Goal: Transaction & Acquisition: Purchase product/service

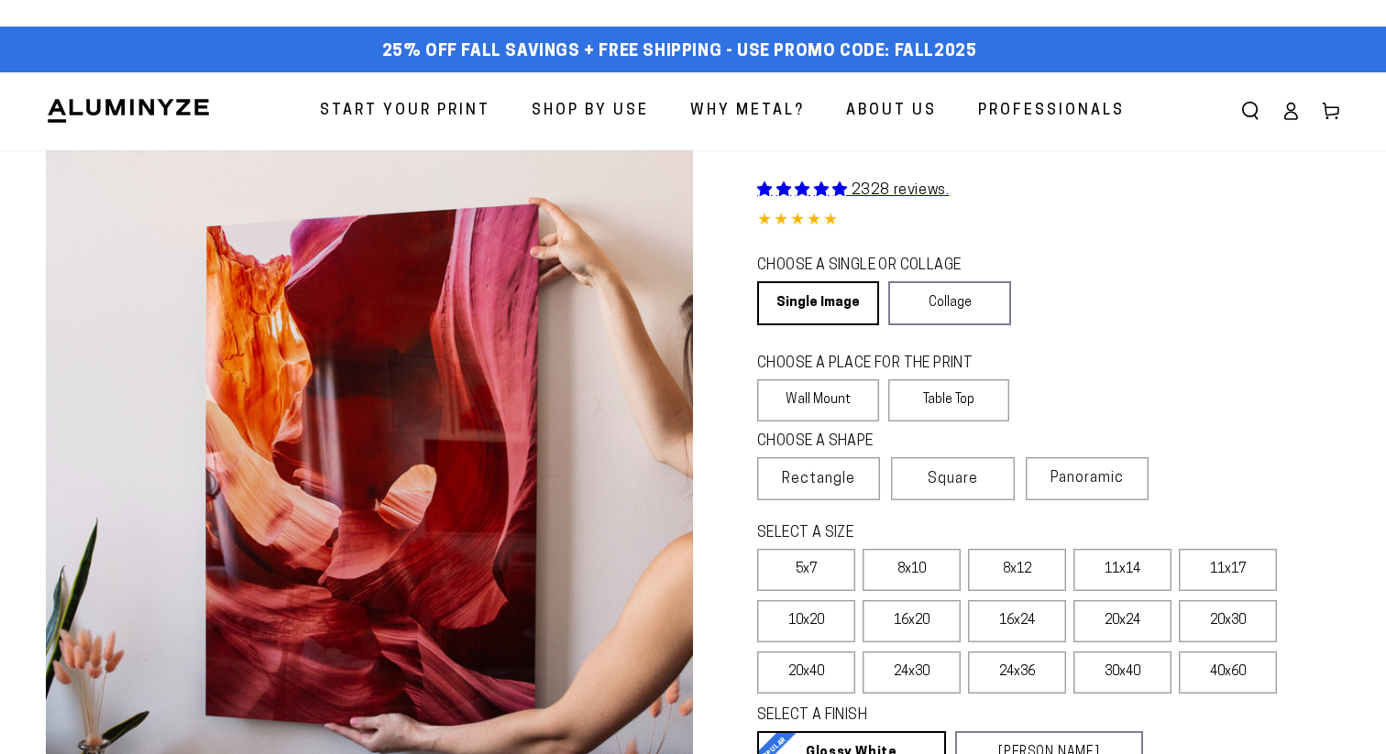
select select "**********"
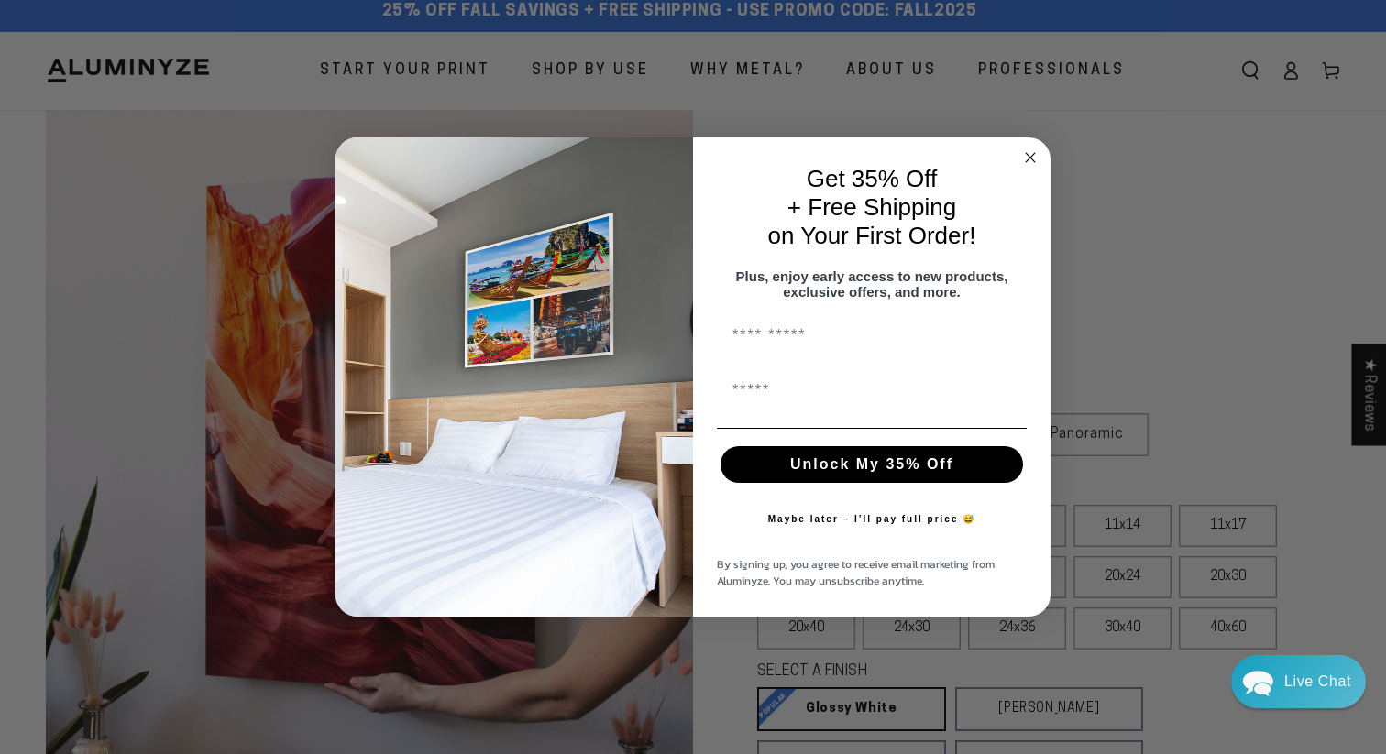
click at [1033, 153] on icon "Close dialog" at bounding box center [1029, 157] width 9 height 9
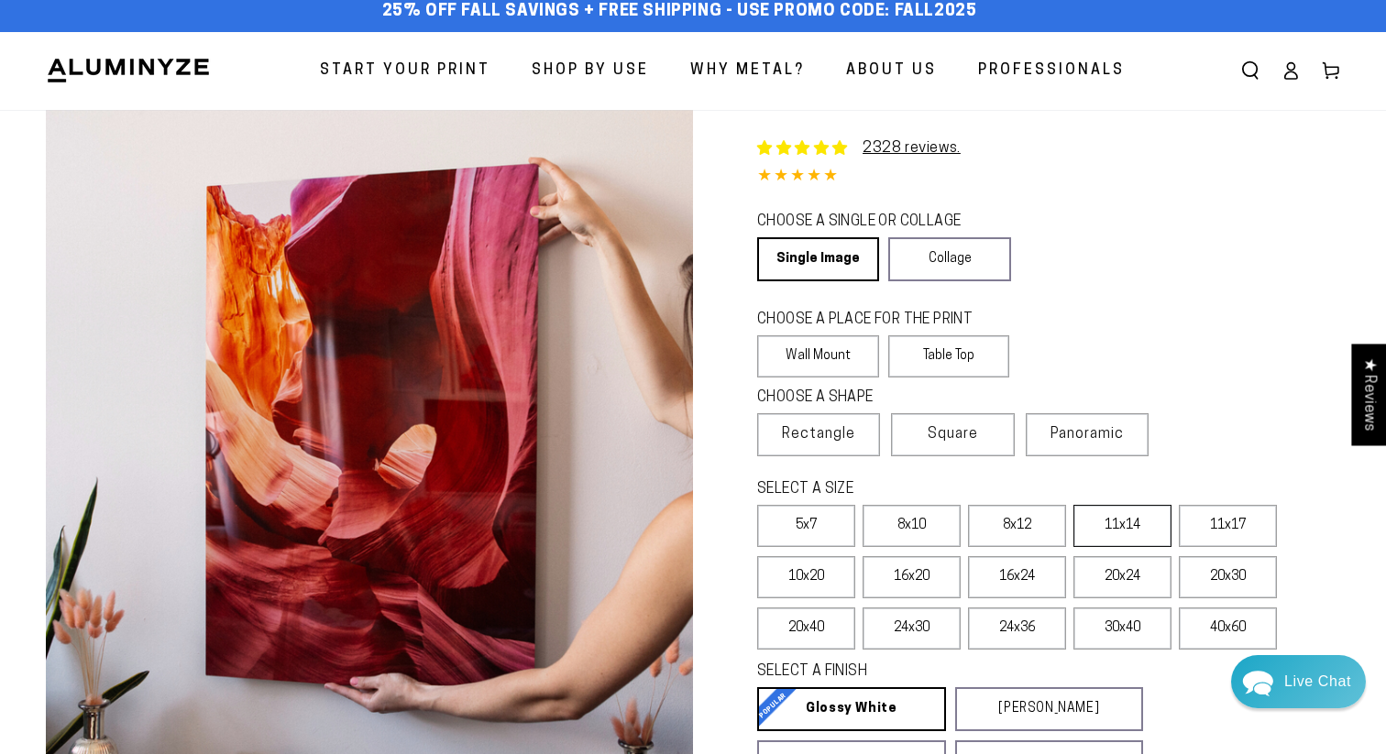
click at [1107, 513] on label "11x14" at bounding box center [1122, 526] width 98 height 42
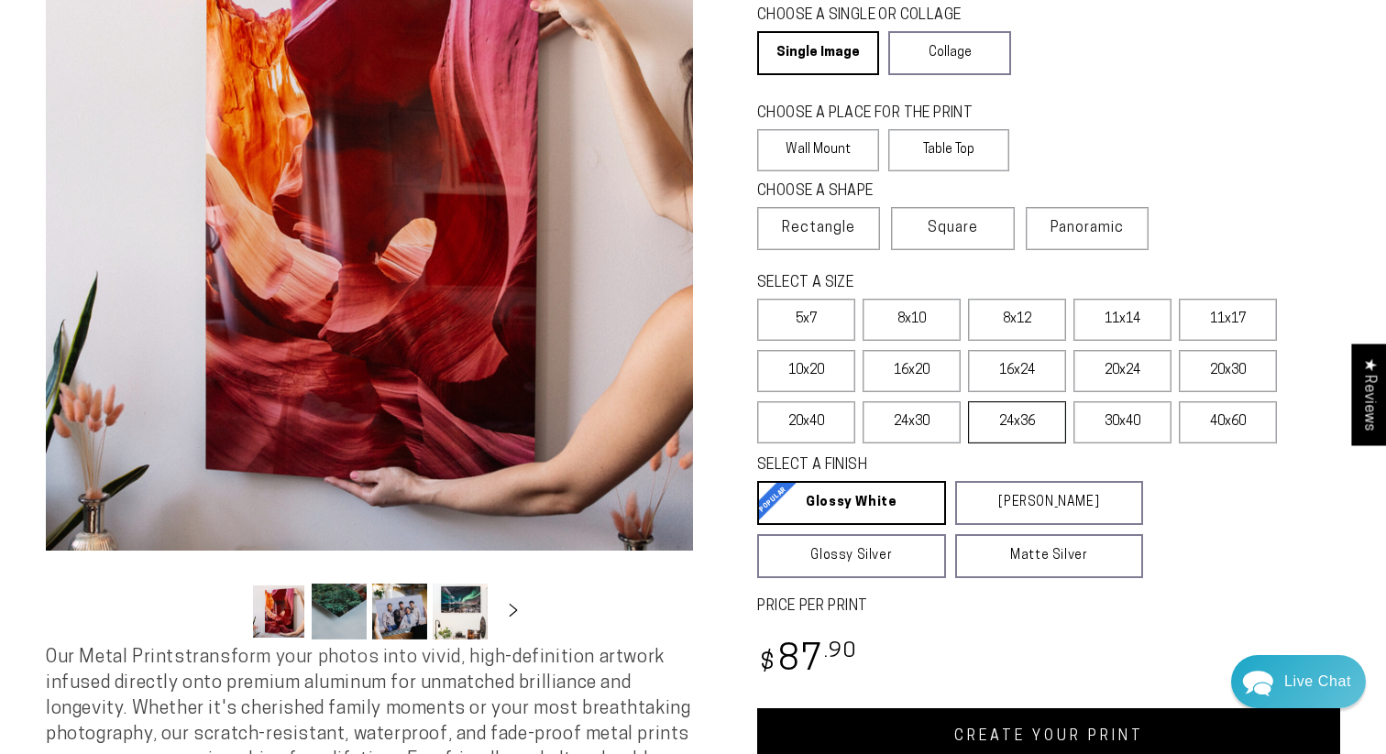
scroll to position [231, 0]
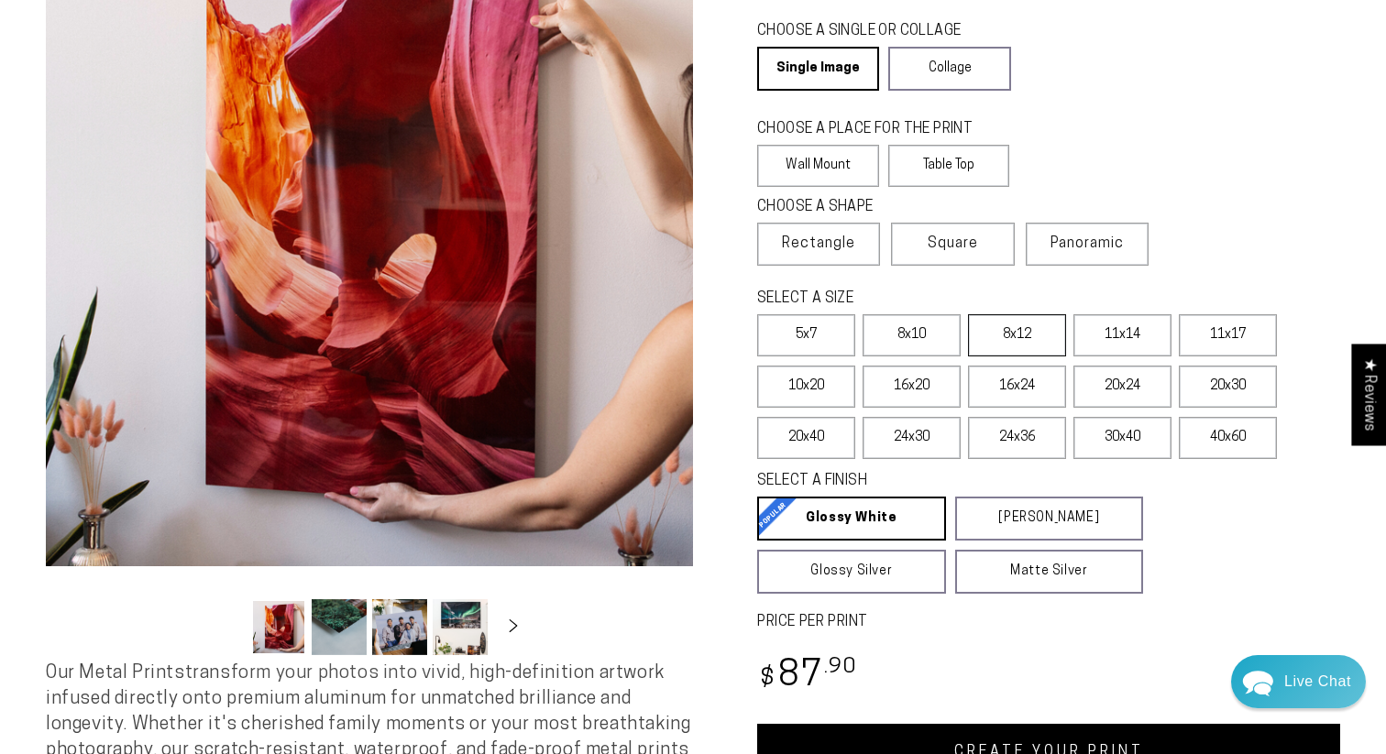
click at [1013, 345] on label "8x12" at bounding box center [1017, 335] width 98 height 42
click at [1110, 341] on label "11x14" at bounding box center [1122, 335] width 98 height 42
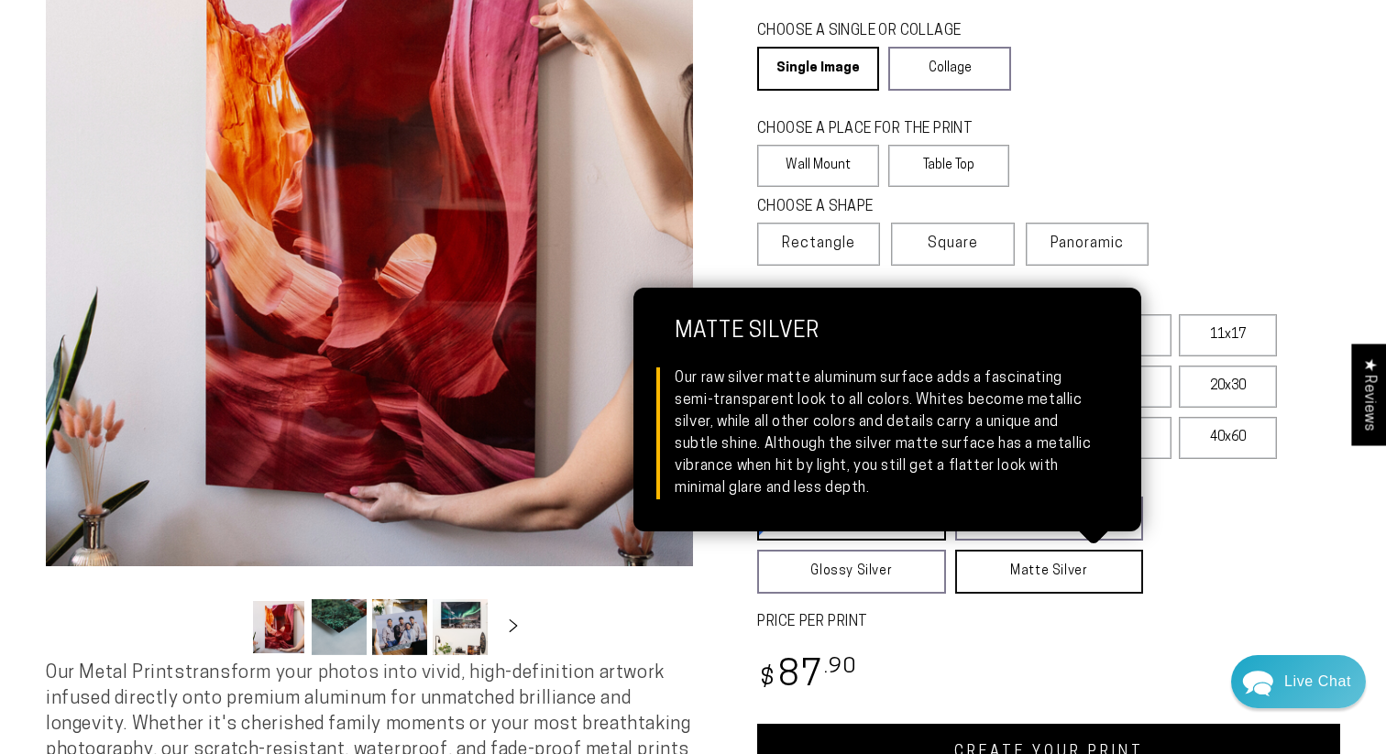
click at [1057, 578] on link "Matte Silver Matte Silver Our raw silver matte aluminum surface adds a fascinat…" at bounding box center [1049, 572] width 189 height 44
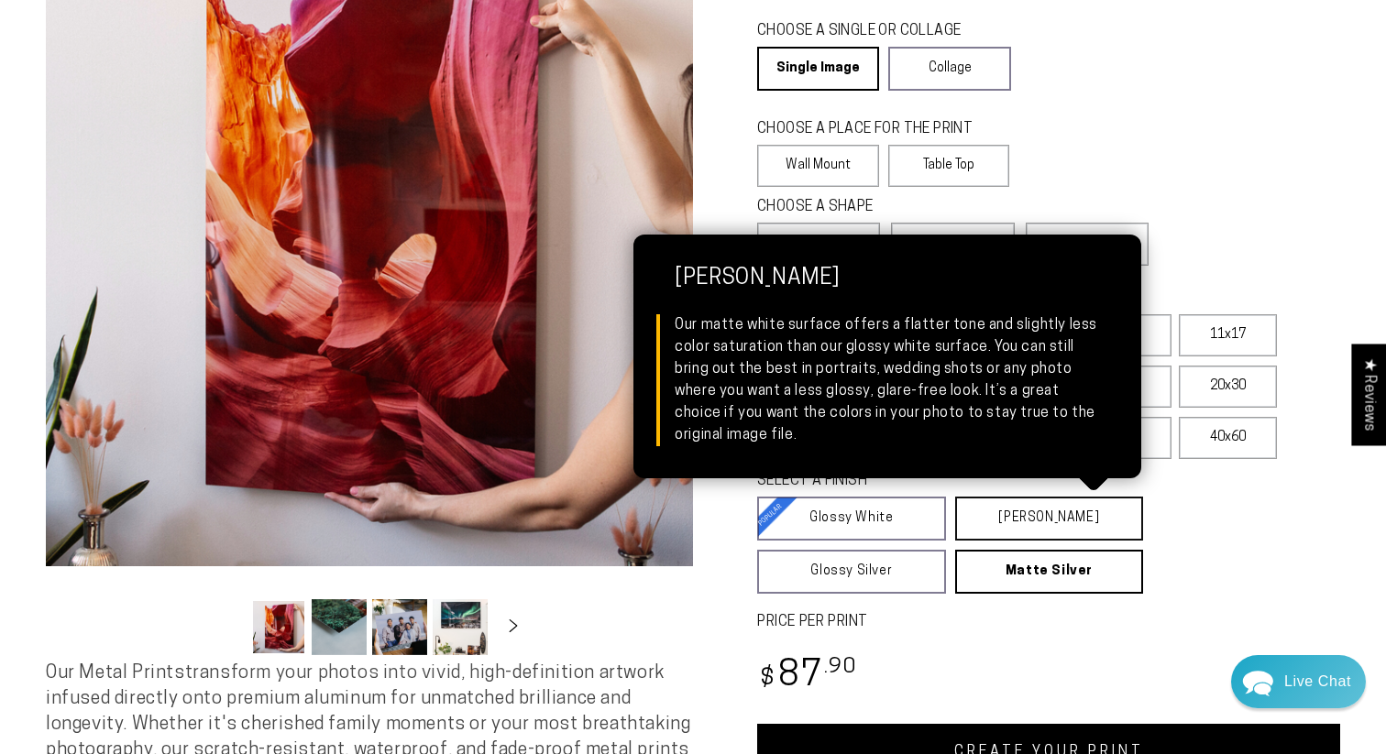
click at [1090, 523] on link "[PERSON_NAME] Matte White Our matte white surface offers a flatter tone and sli…" at bounding box center [1049, 519] width 189 height 44
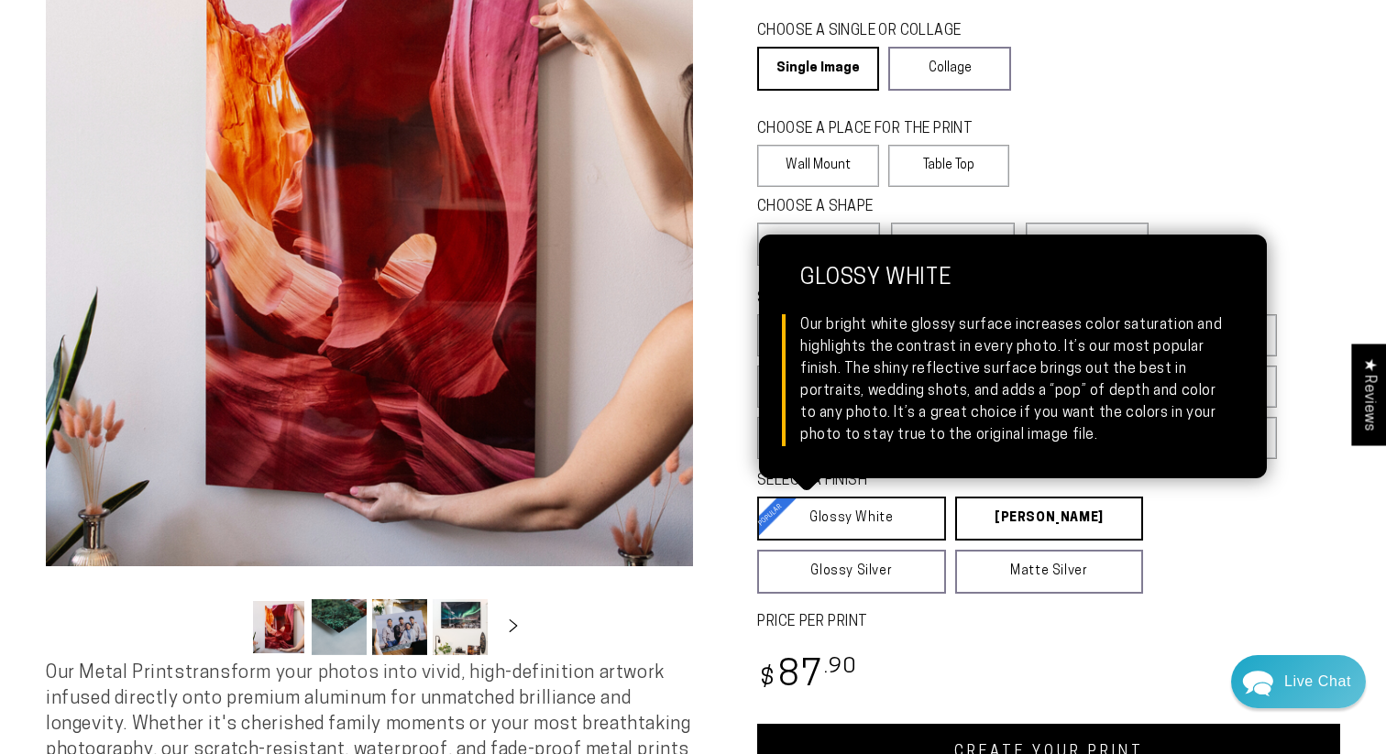
click at [863, 520] on link "Glossy White Glossy White Our bright white glossy surface increases color satur…" at bounding box center [851, 519] width 189 height 44
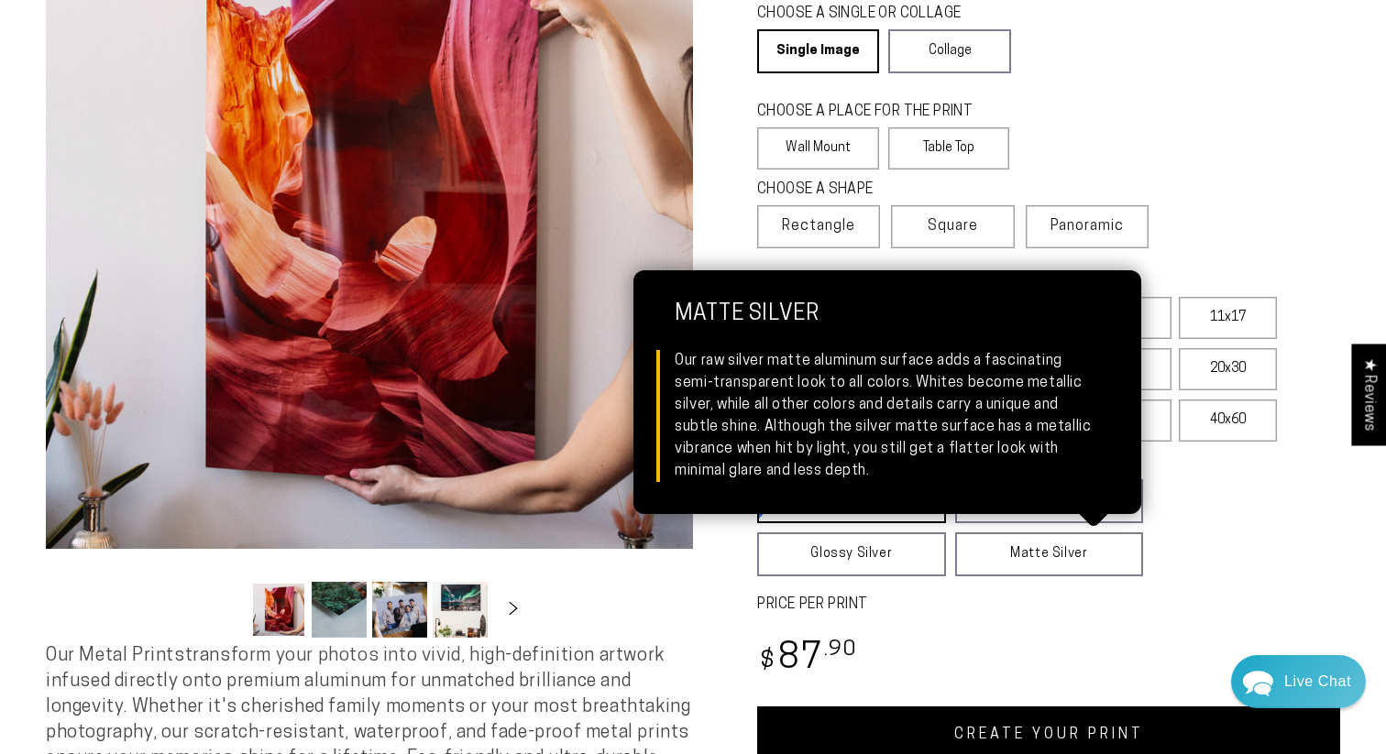
scroll to position [267, 0]
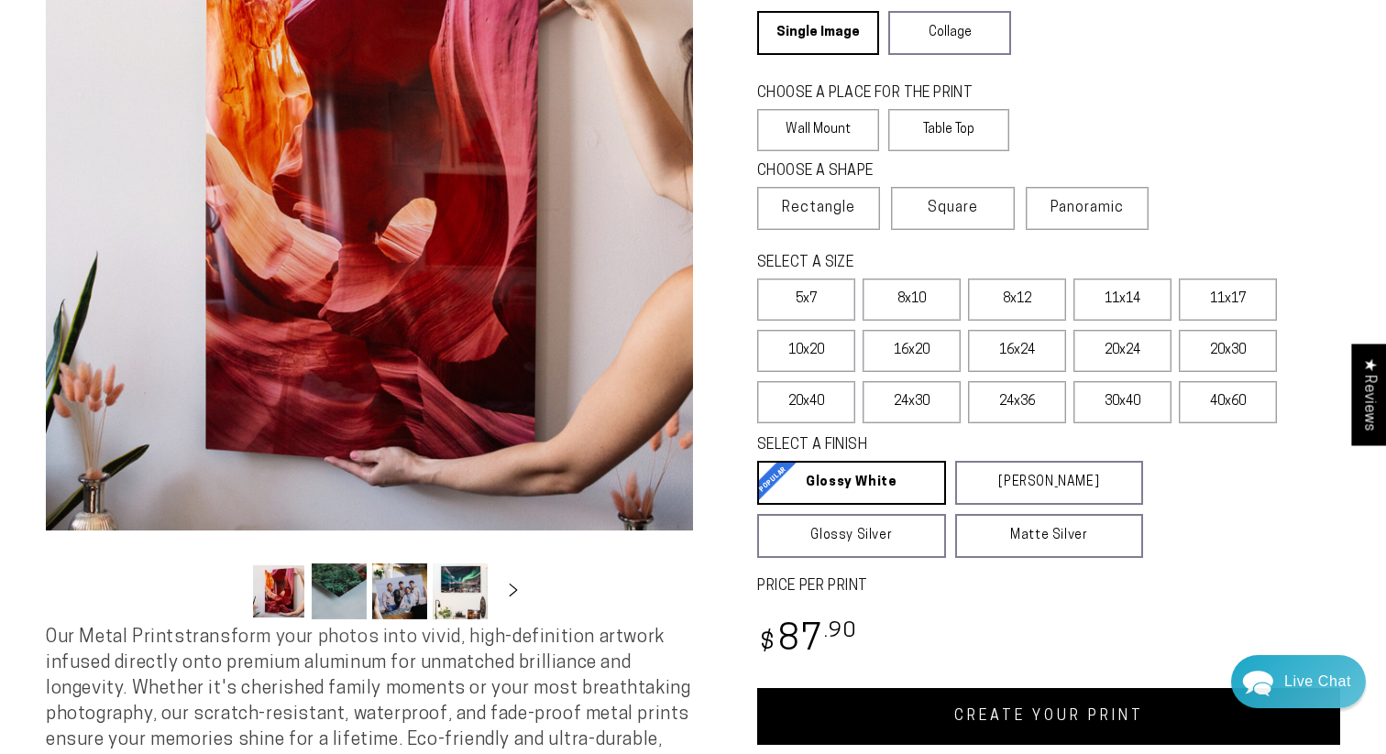
click at [1014, 719] on link "CREATE YOUR PRINT" at bounding box center [1048, 716] width 583 height 57
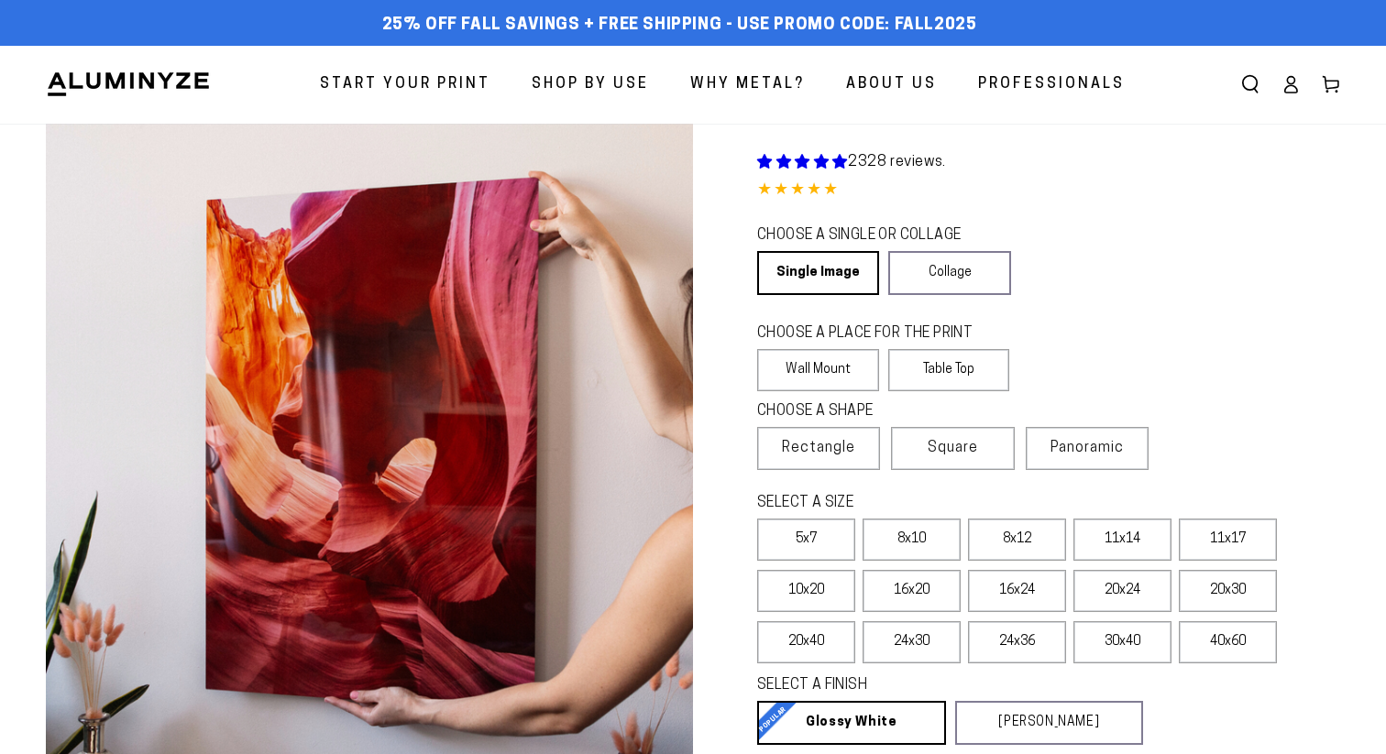
scroll to position [267, 0]
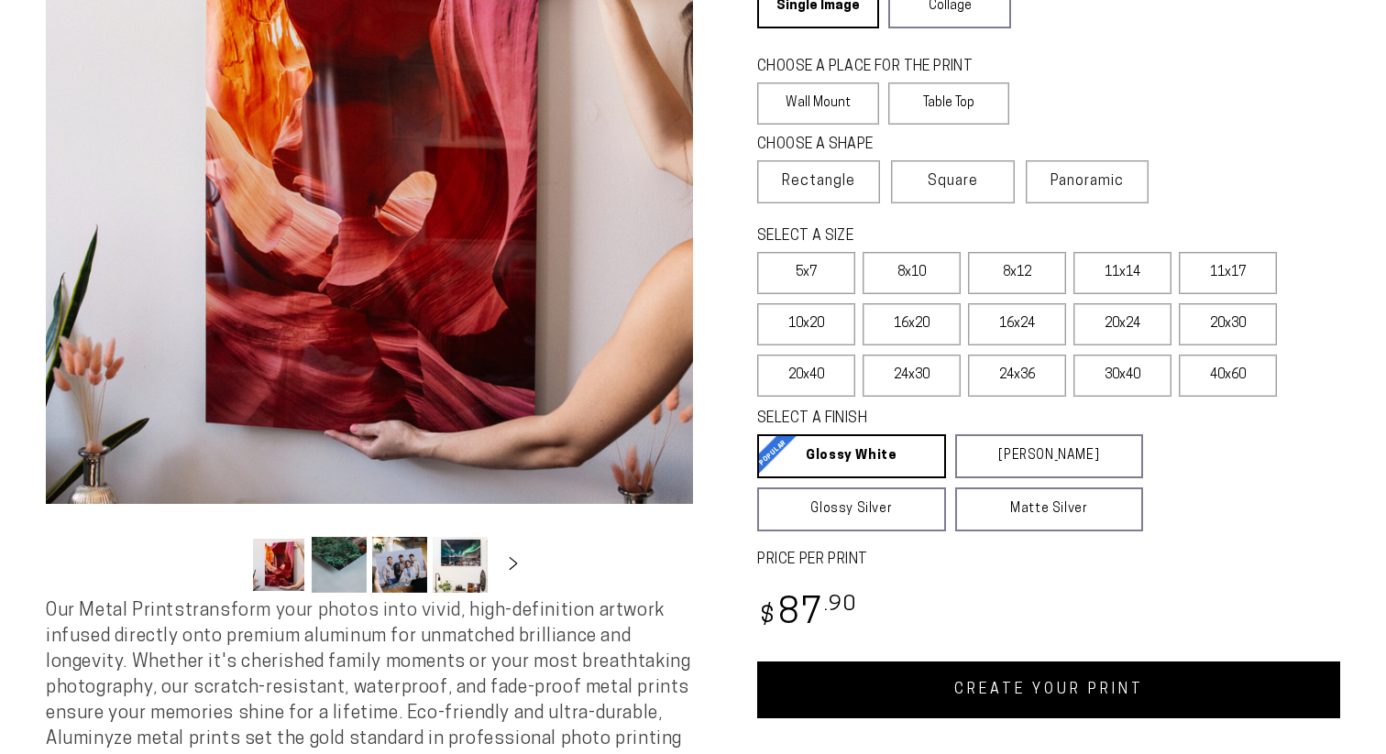
select select "**********"
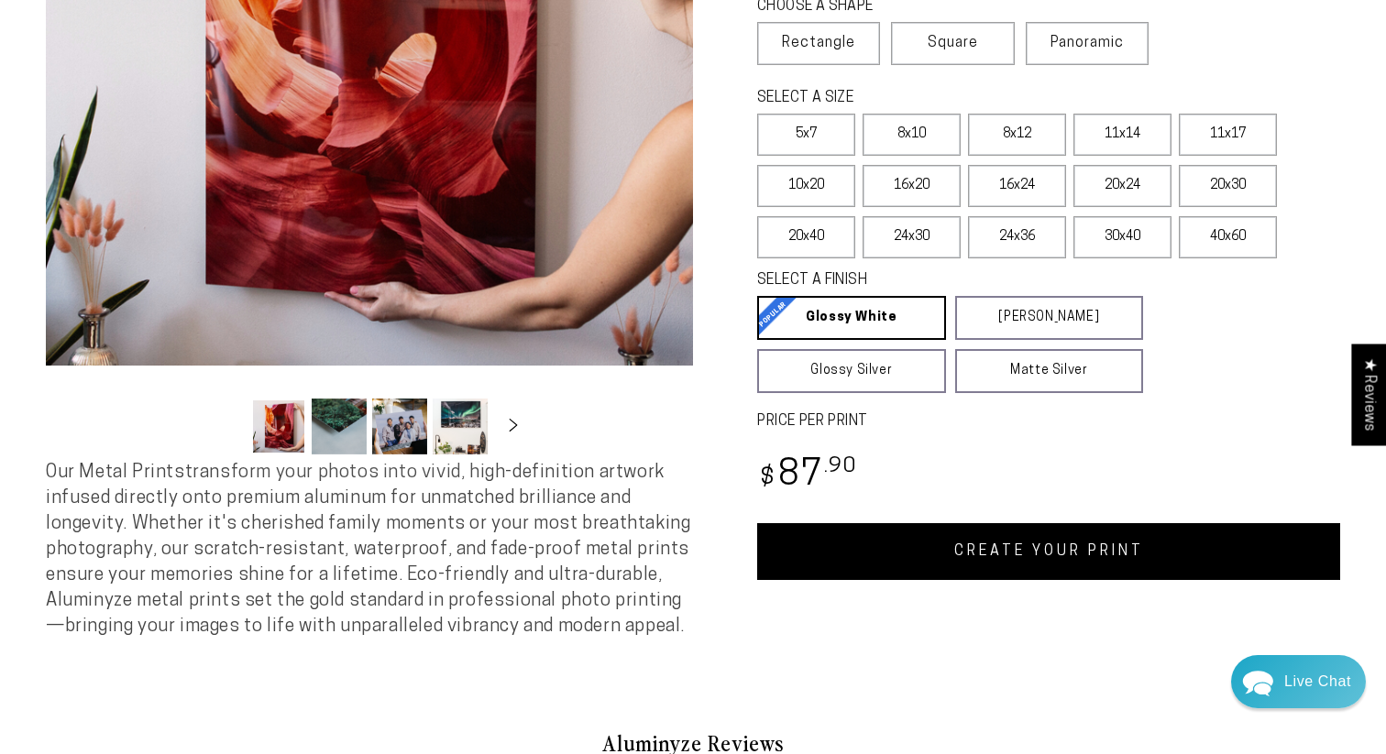
scroll to position [413, 0]
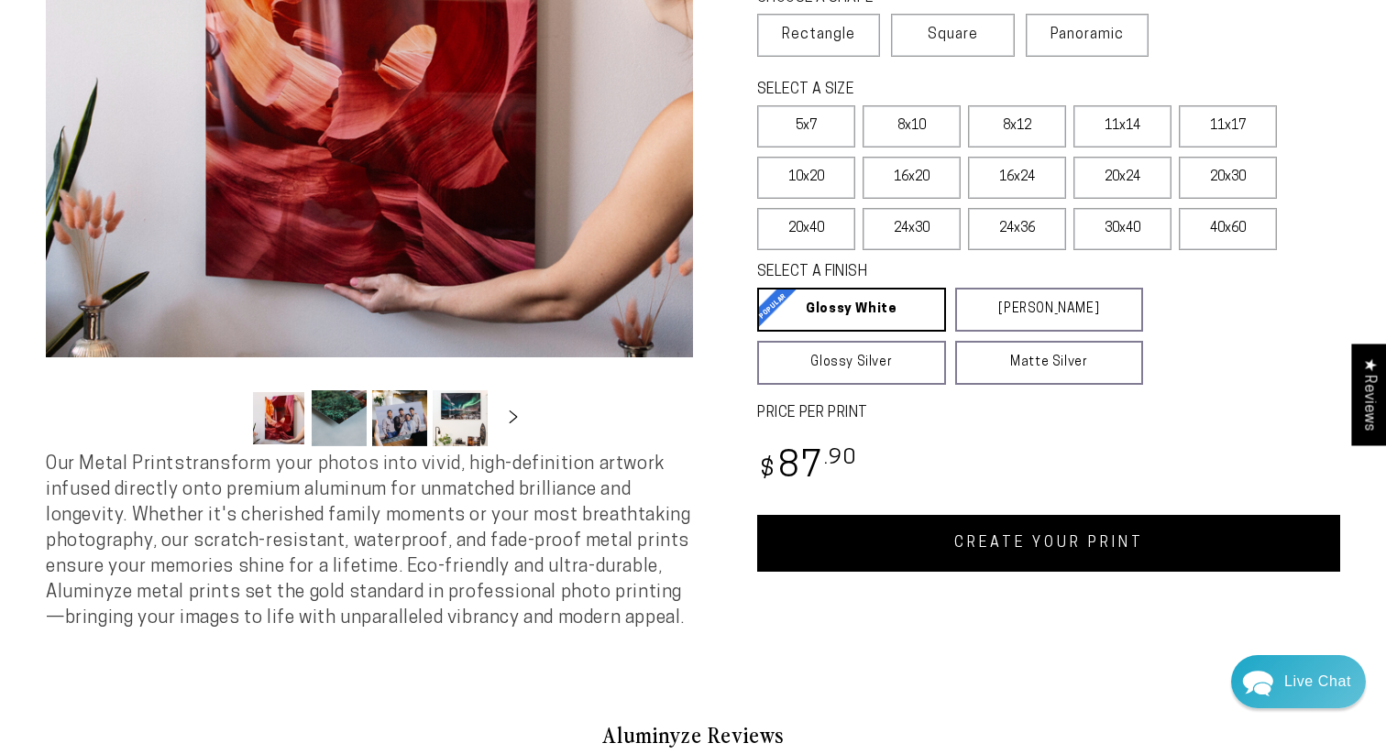
click at [910, 533] on link "CREATE YOUR PRINT" at bounding box center [1048, 543] width 583 height 57
